Goal: Information Seeking & Learning: Learn about a topic

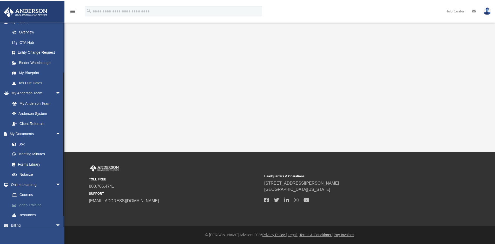
scroll to position [78, 0]
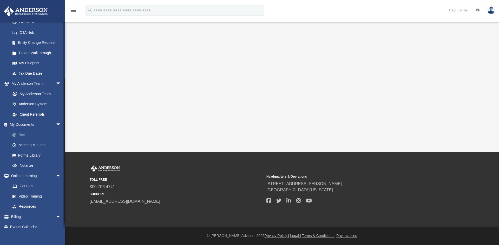
click at [29, 132] on link "Box" at bounding box center [38, 135] width 62 height 10
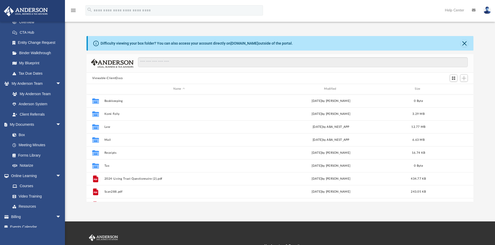
scroll to position [114, 383]
click at [465, 79] on span "Add" at bounding box center [463, 78] width 4 height 4
click at [450, 88] on li "Upload" at bounding box center [456, 88] width 17 height 5
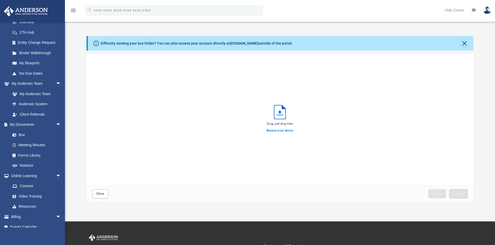
scroll to position [128, 383]
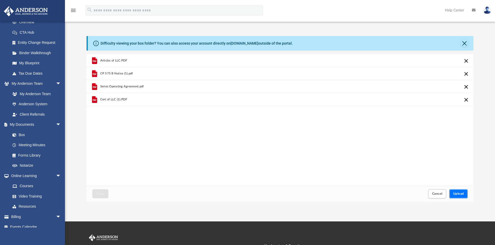
click at [458, 192] on span "Upload" at bounding box center [458, 193] width 11 height 3
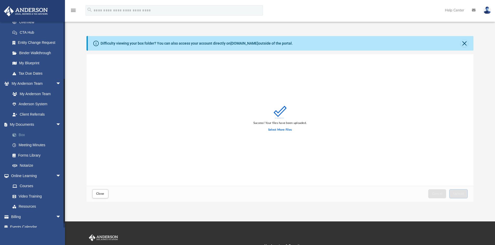
click at [21, 135] on link "Box" at bounding box center [38, 135] width 62 height 10
click at [21, 136] on link "Box" at bounding box center [38, 135] width 62 height 10
click at [21, 133] on link "Box" at bounding box center [38, 135] width 62 height 10
click at [23, 136] on link "Box" at bounding box center [38, 135] width 62 height 10
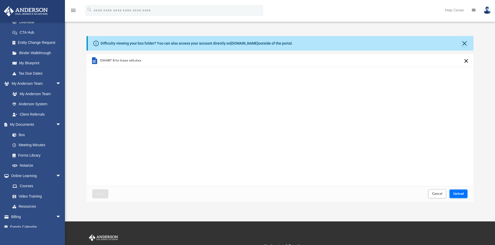
click at [456, 194] on span "Upload" at bounding box center [458, 193] width 11 height 3
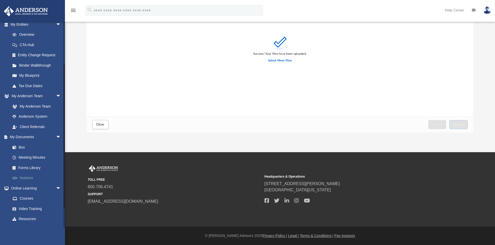
scroll to position [58, 0]
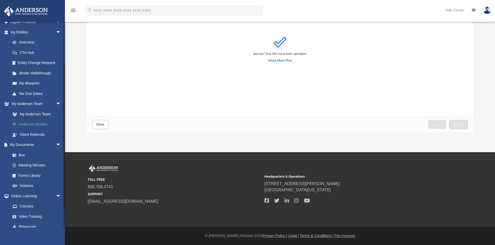
click at [32, 123] on link "Anderson System" at bounding box center [38, 124] width 62 height 10
click at [30, 117] on link "My Anderson Team" at bounding box center [38, 114] width 62 height 10
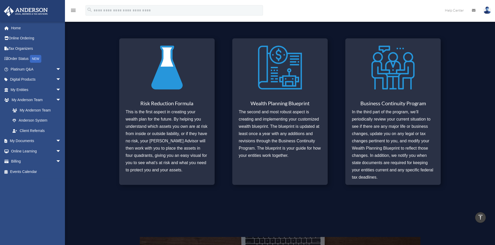
scroll to position [180, 0]
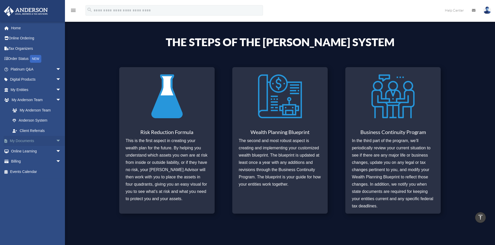
click at [16, 140] on link "My Documents arrow_drop_down" at bounding box center [36, 141] width 65 height 10
click at [56, 140] on span "arrow_drop_down" at bounding box center [61, 141] width 10 height 11
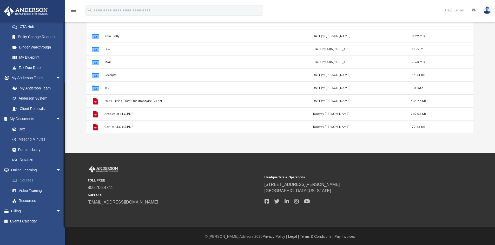
scroll to position [69, 0]
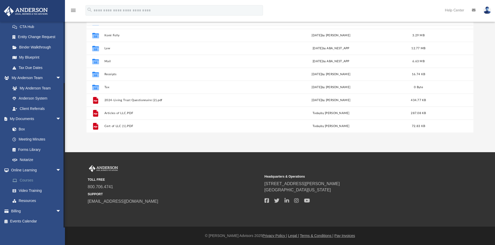
click at [22, 180] on link "Courses" at bounding box center [38, 181] width 62 height 10
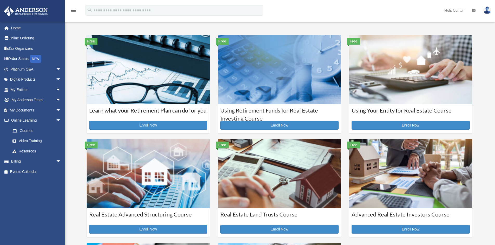
click at [267, 93] on img at bounding box center [279, 69] width 123 height 69
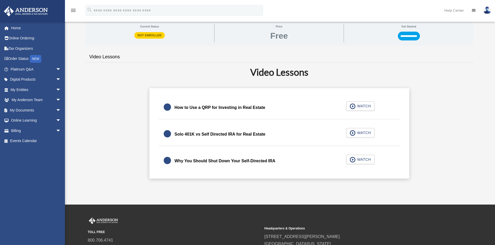
scroll to position [104, 0]
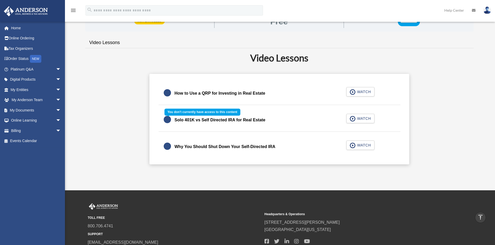
click at [251, 121] on div "Solo 401K vs Self Directed IRA for Real Estate WATCH" at bounding box center [279, 120] width 254 height 23
click at [362, 120] on div "Solo 401K vs Self Directed IRA for Real Estate WATCH" at bounding box center [279, 120] width 254 height 23
click at [361, 118] on div "Solo 401K vs Self Directed IRA for Real Estate WATCH" at bounding box center [279, 120] width 254 height 23
click at [353, 117] on div "Solo 401K vs Self Directed IRA for Real Estate WATCH" at bounding box center [279, 120] width 254 height 23
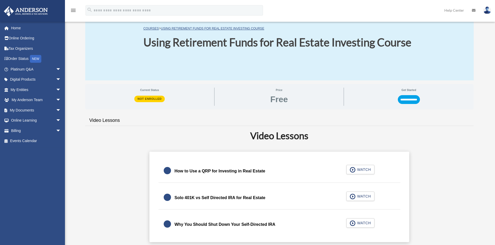
scroll to position [0, 0]
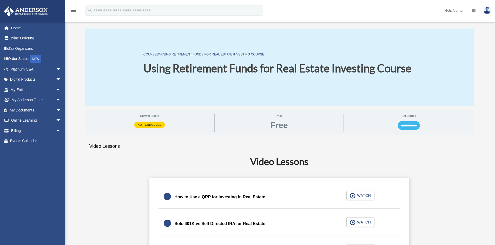
click at [409, 126] on input "**********" at bounding box center [409, 125] width 22 height 9
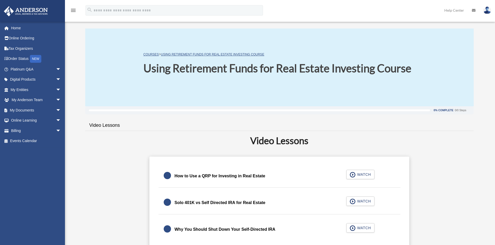
scroll to position [78, 0]
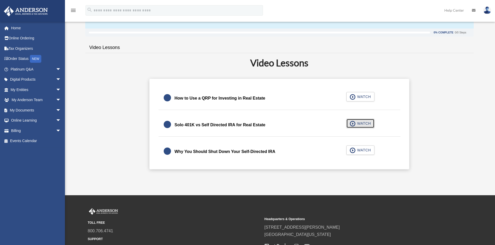
click at [358, 123] on span "WATCH" at bounding box center [362, 123] width 15 height 5
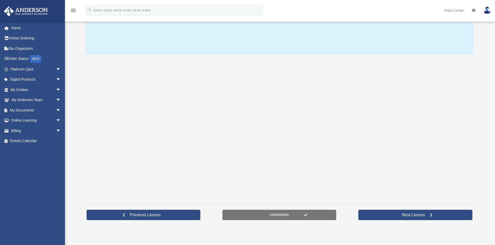
scroll to position [104, 0]
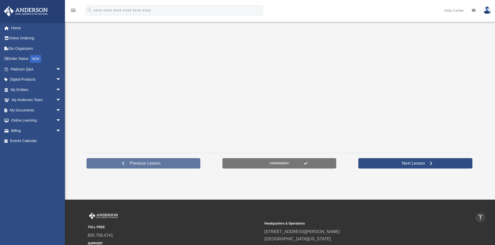
click at [122, 162] on span at bounding box center [123, 164] width 4 height 4
click at [123, 163] on span at bounding box center [123, 164] width 4 height 4
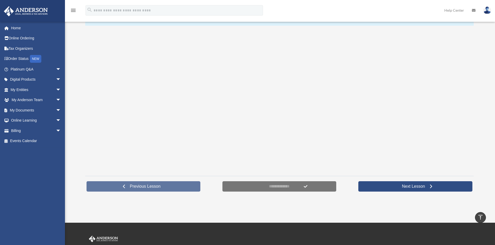
scroll to position [56, 0]
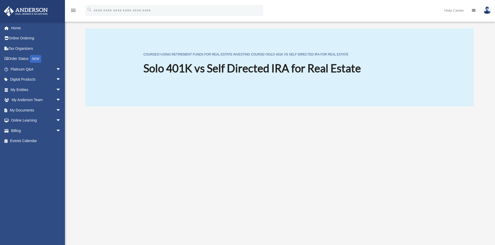
scroll to position [52, 0]
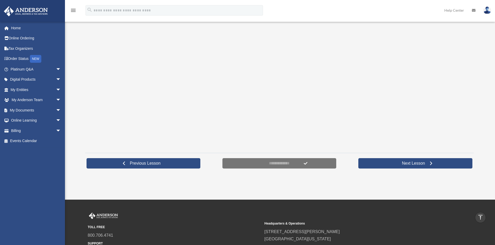
scroll to position [156, 0]
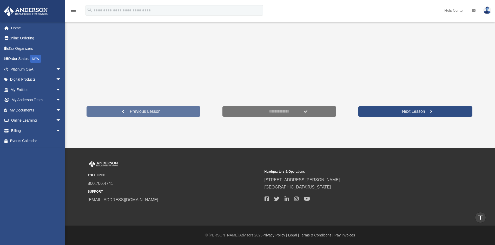
click at [125, 110] on link "Previous Lesson" at bounding box center [143, 111] width 114 height 10
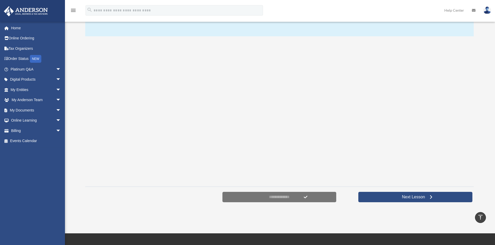
scroll to position [26, 0]
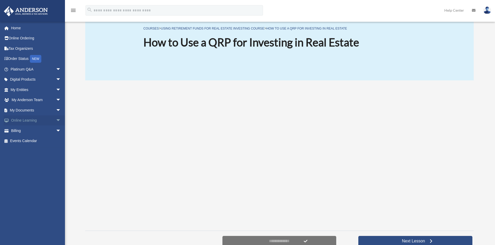
click at [27, 119] on link "Online Learning arrow_drop_down" at bounding box center [36, 121] width 65 height 10
click at [56, 120] on span "arrow_drop_down" at bounding box center [61, 121] width 10 height 11
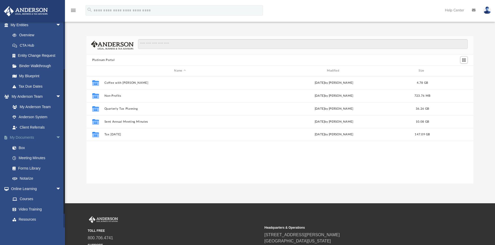
scroll to position [78, 0]
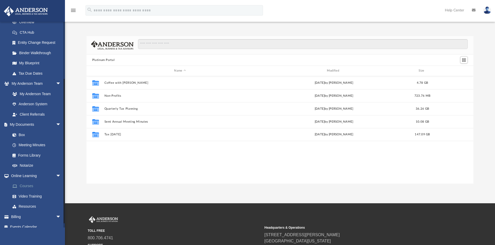
click at [22, 188] on link "Courses" at bounding box center [38, 186] width 62 height 10
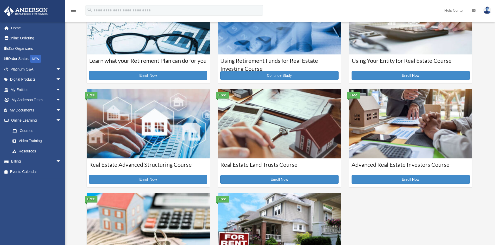
scroll to position [52, 0]
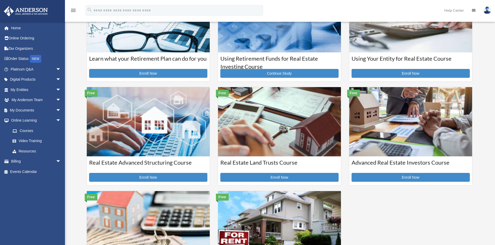
click at [176, 140] on img at bounding box center [148, 121] width 123 height 69
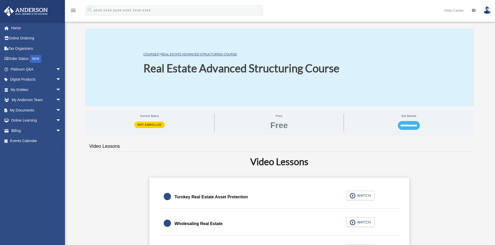
click at [400, 127] on input "**********" at bounding box center [409, 125] width 22 height 9
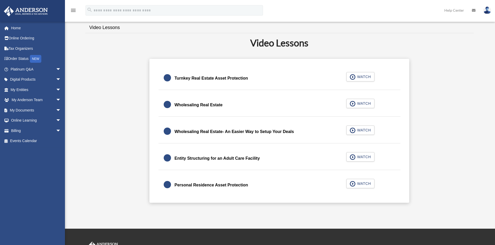
scroll to position [104, 0]
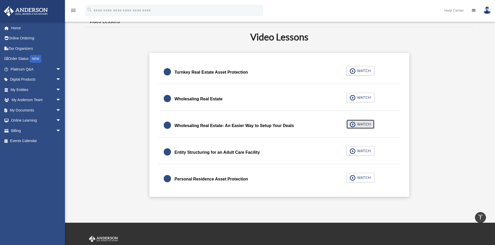
click at [364, 126] on span "WATCH" at bounding box center [362, 124] width 15 height 5
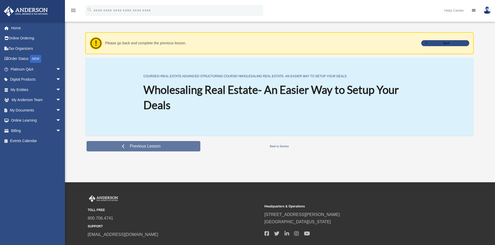
click at [124, 144] on link "Previous Lesson" at bounding box center [143, 146] width 114 height 10
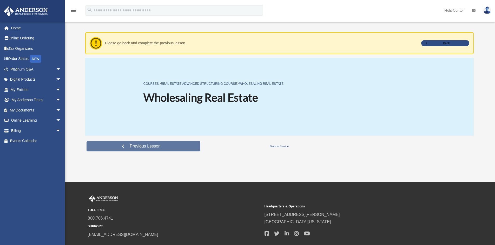
click at [124, 145] on span at bounding box center [123, 147] width 4 height 4
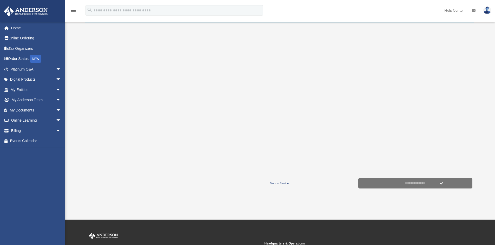
scroll to position [104, 0]
